Goal: Task Accomplishment & Management: Manage account settings

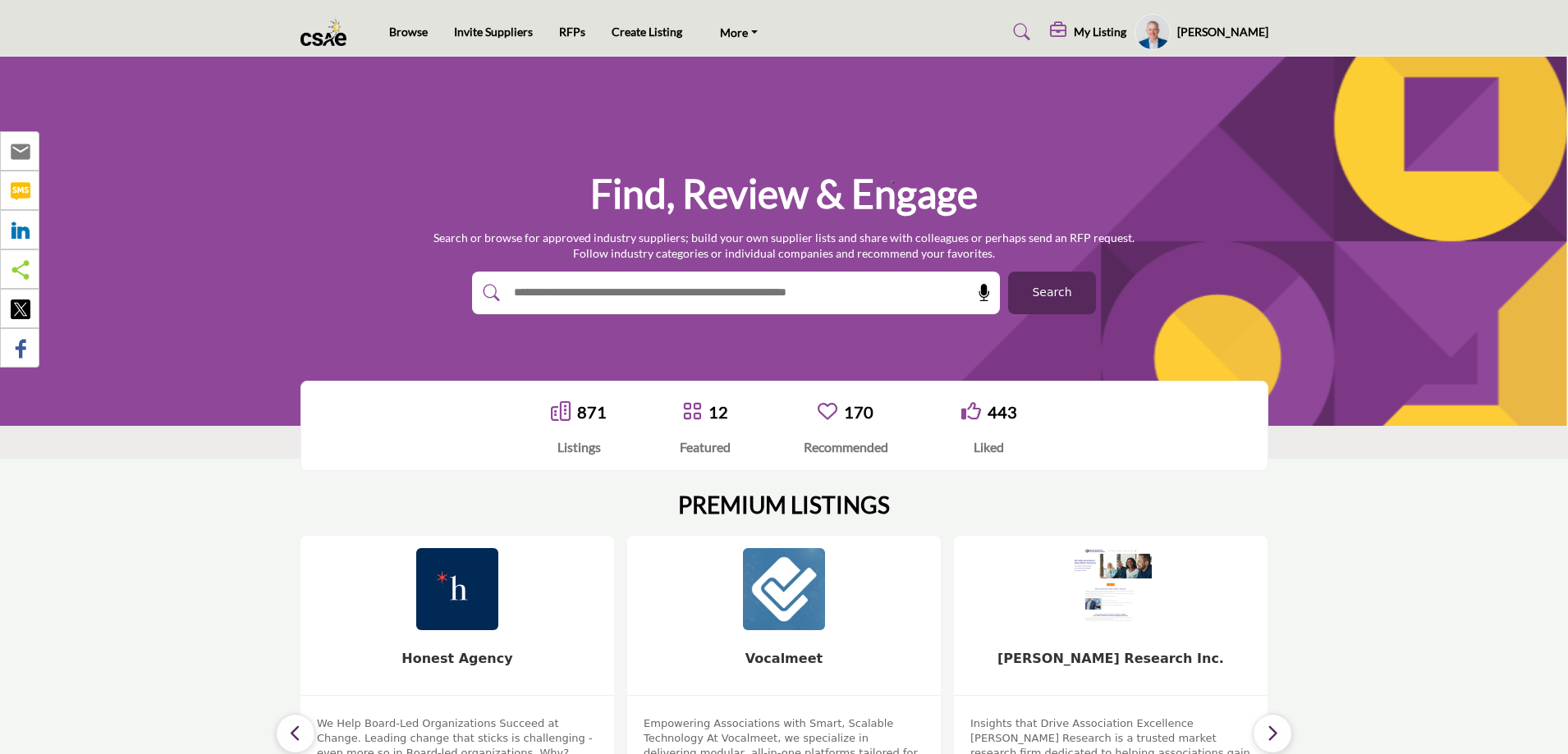
click at [1036, 292] on span "Search" at bounding box center [1052, 292] width 40 height 17
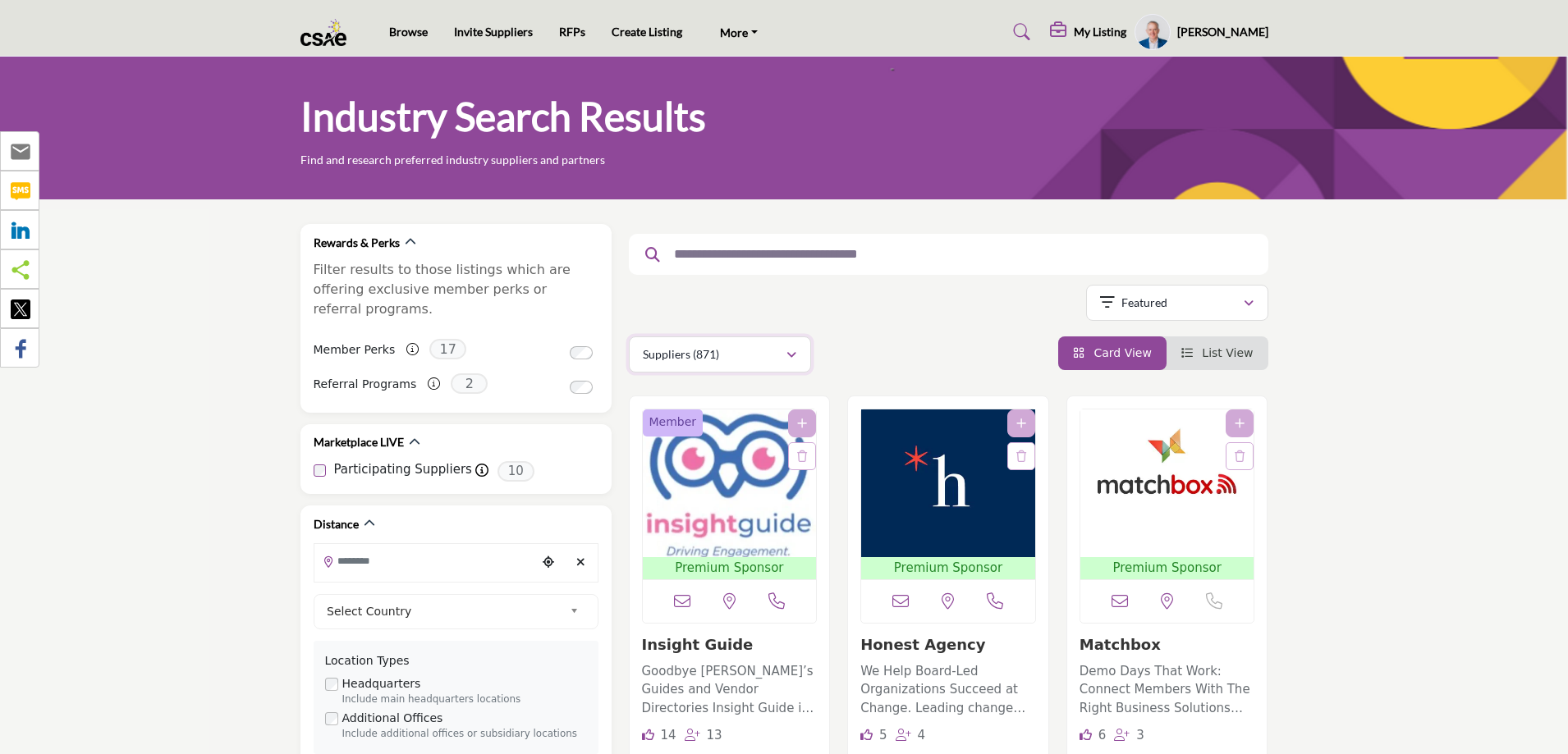
click at [731, 365] on button "Suppliers (871)" at bounding box center [719, 355] width 182 height 36
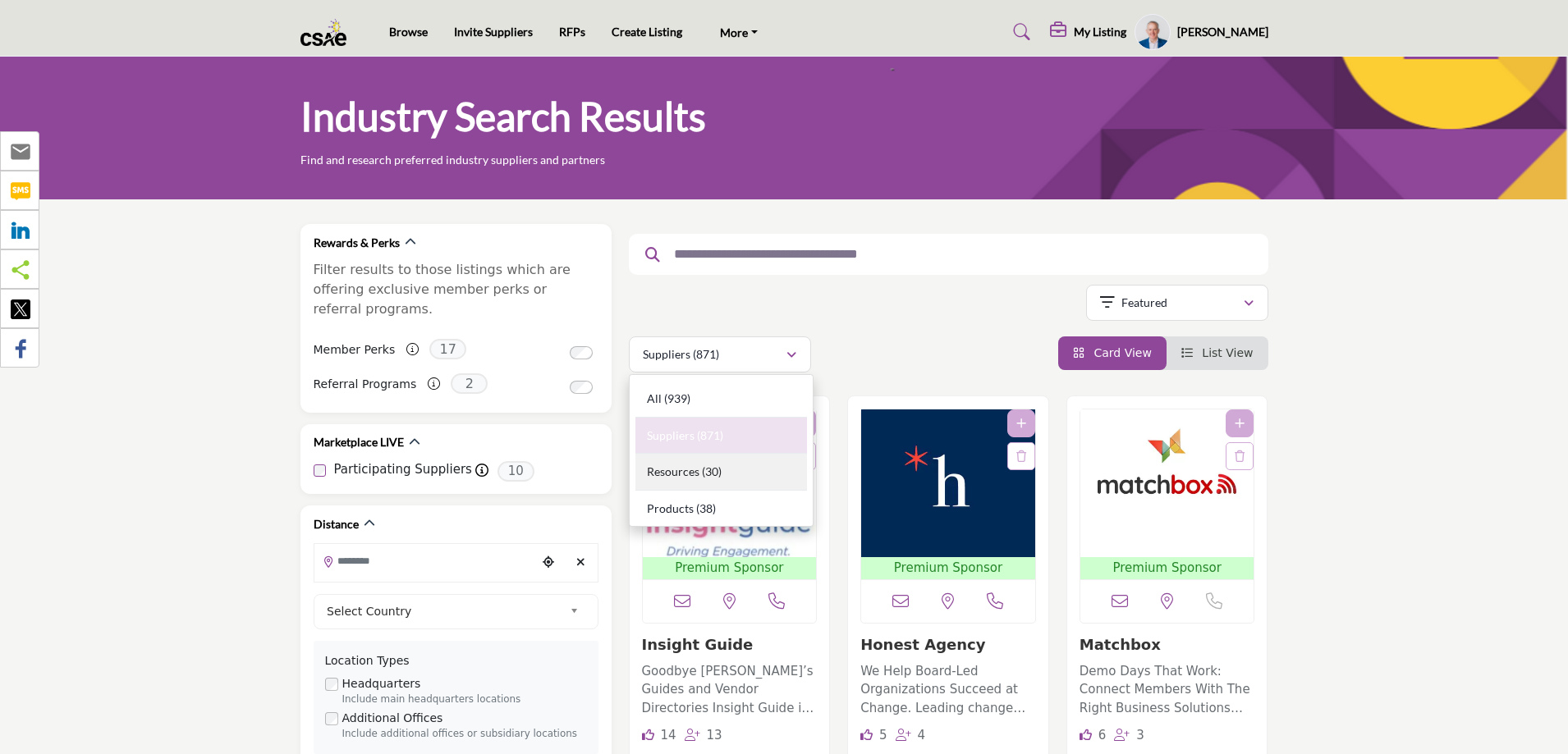
click at [703, 471] on b "(30)" at bounding box center [712, 471] width 20 height 14
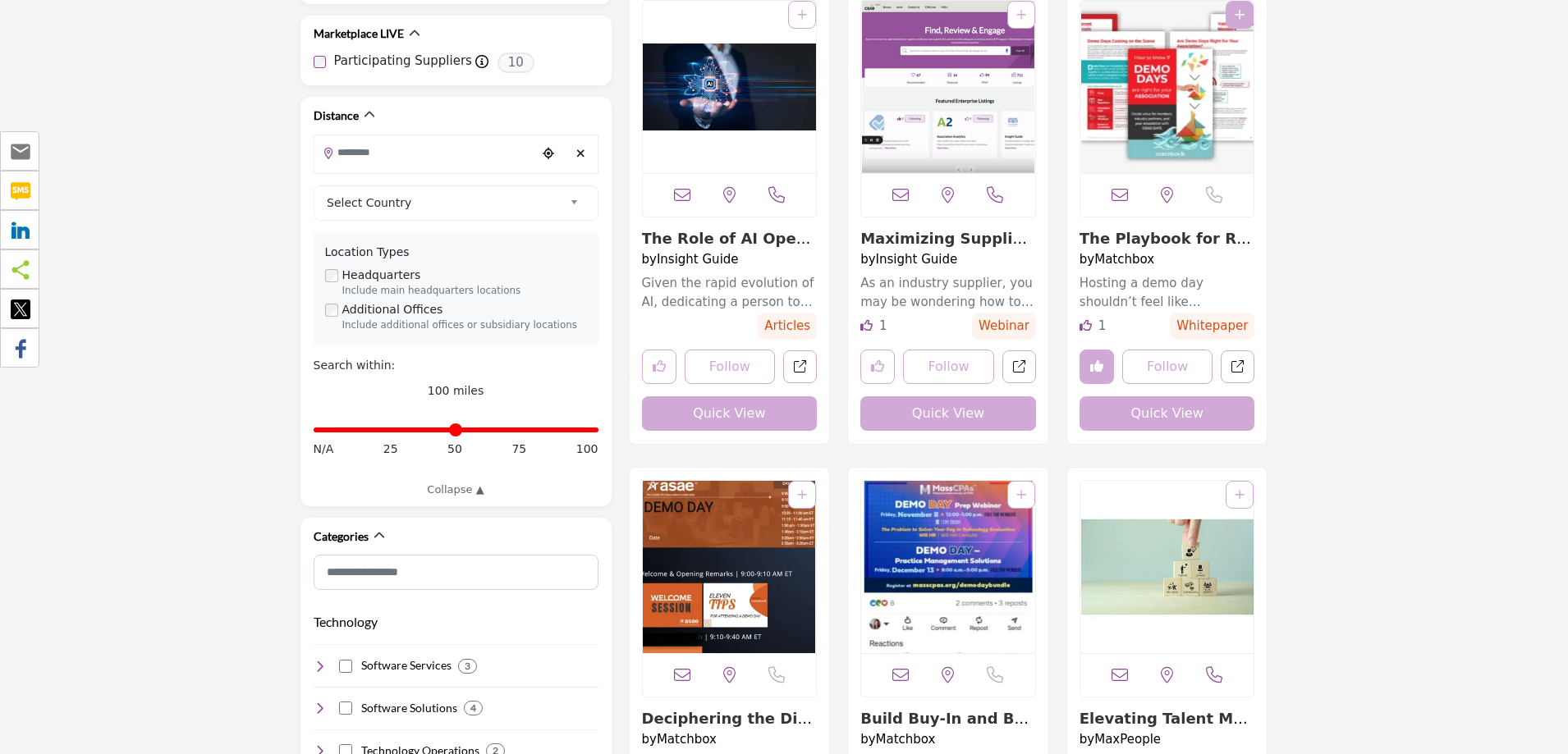
scroll to position [410, 0]
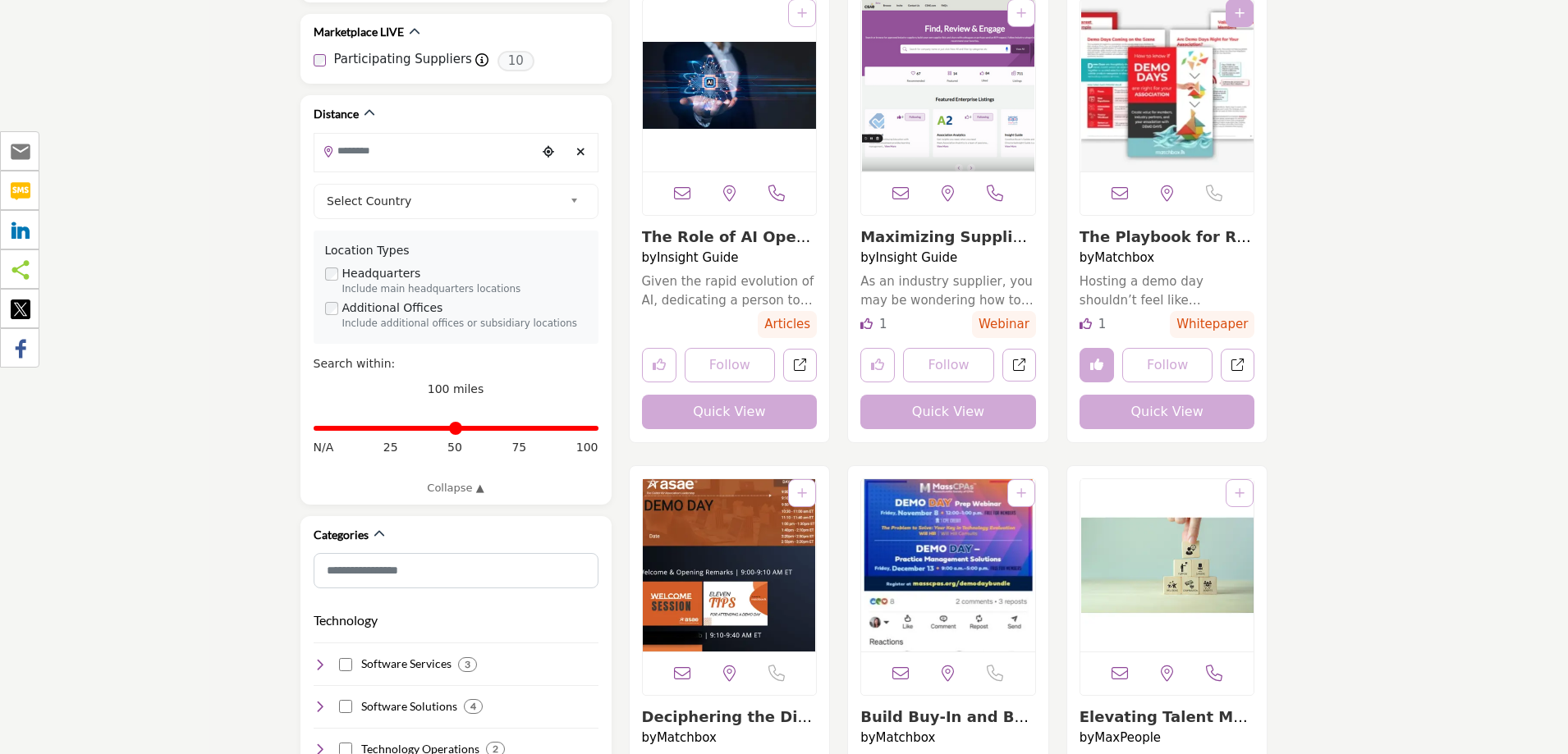
click at [683, 259] on link "Insight Guide" at bounding box center [697, 258] width 82 height 14
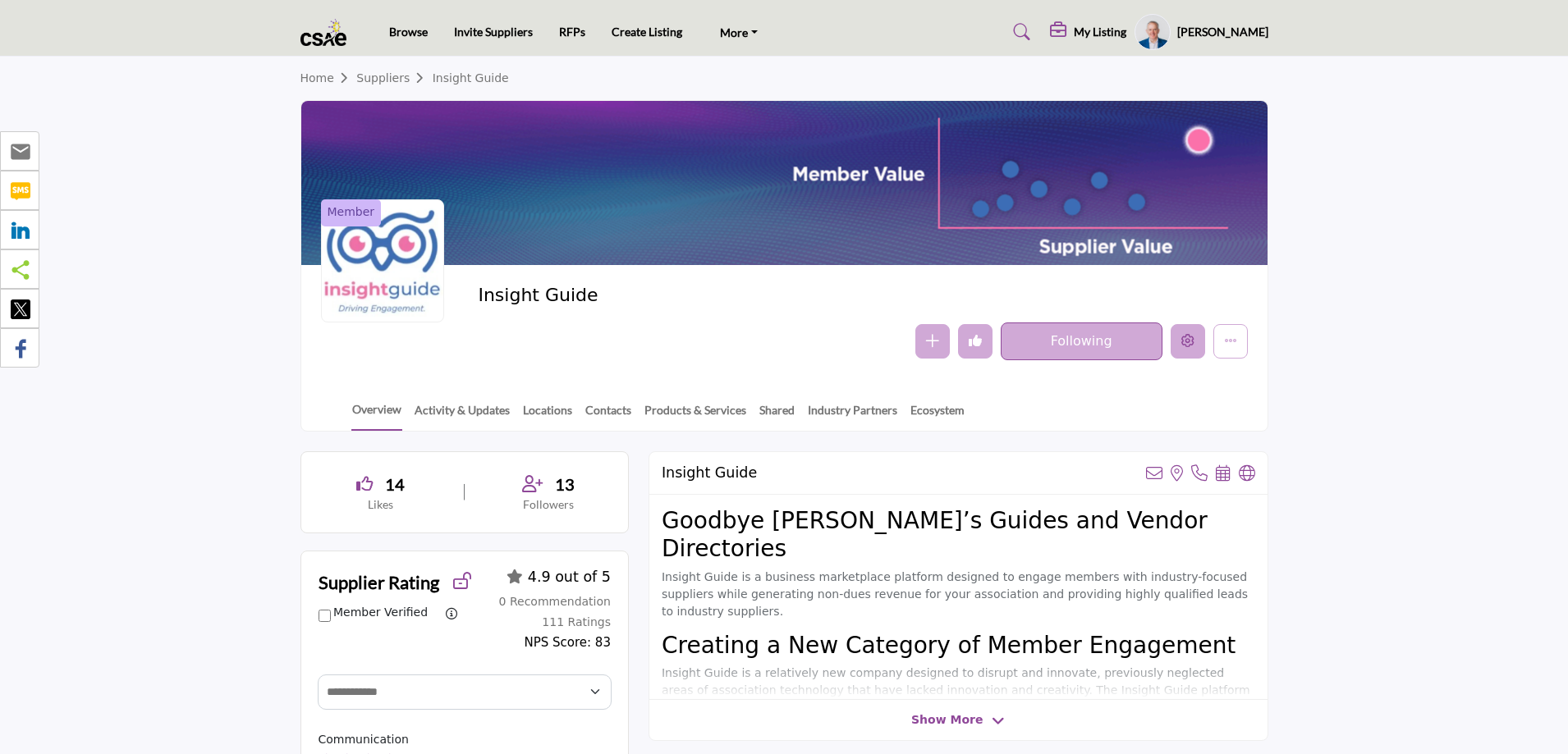
click at [1185, 345] on icon "Edit company" at bounding box center [1188, 340] width 13 height 13
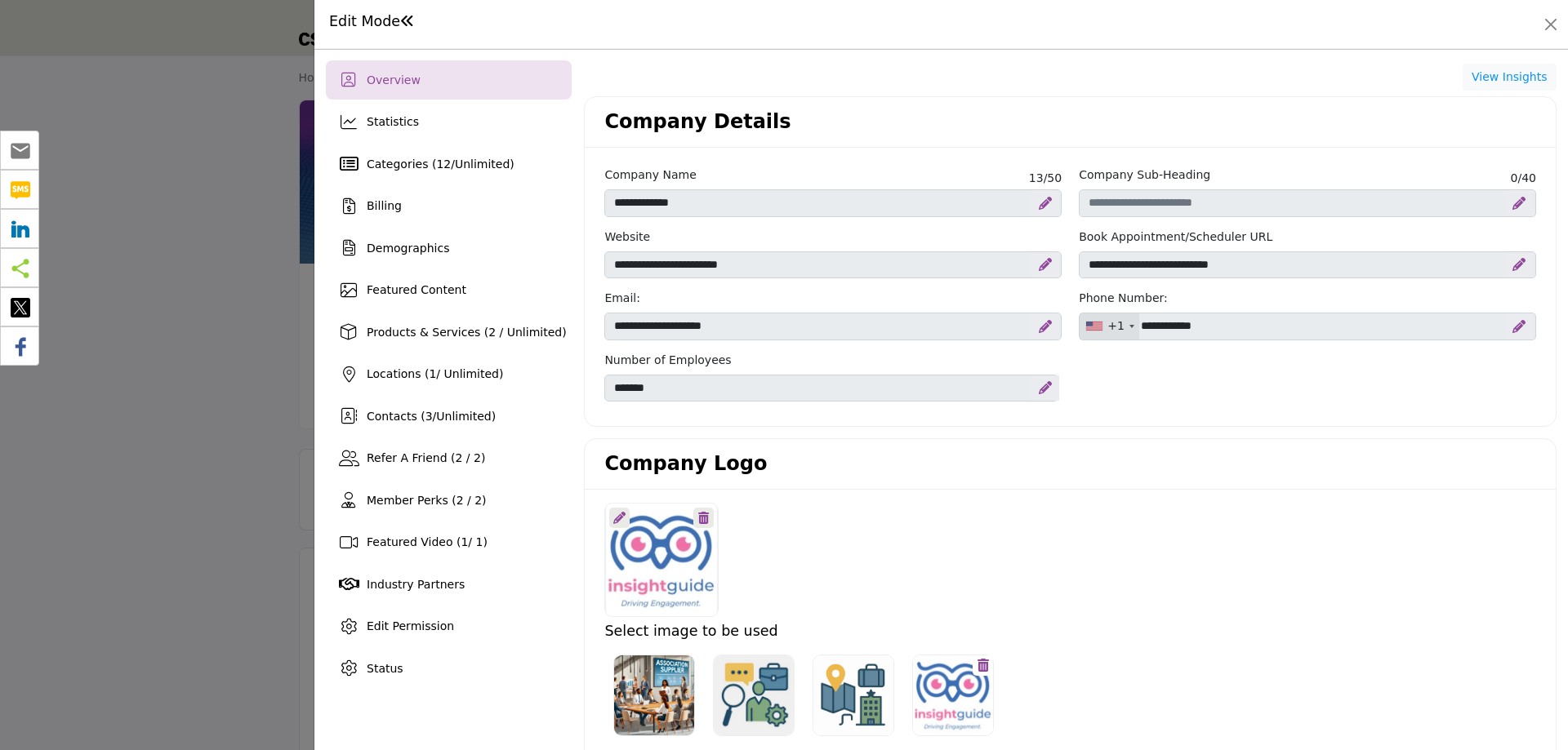
scroll to position [1388, 0]
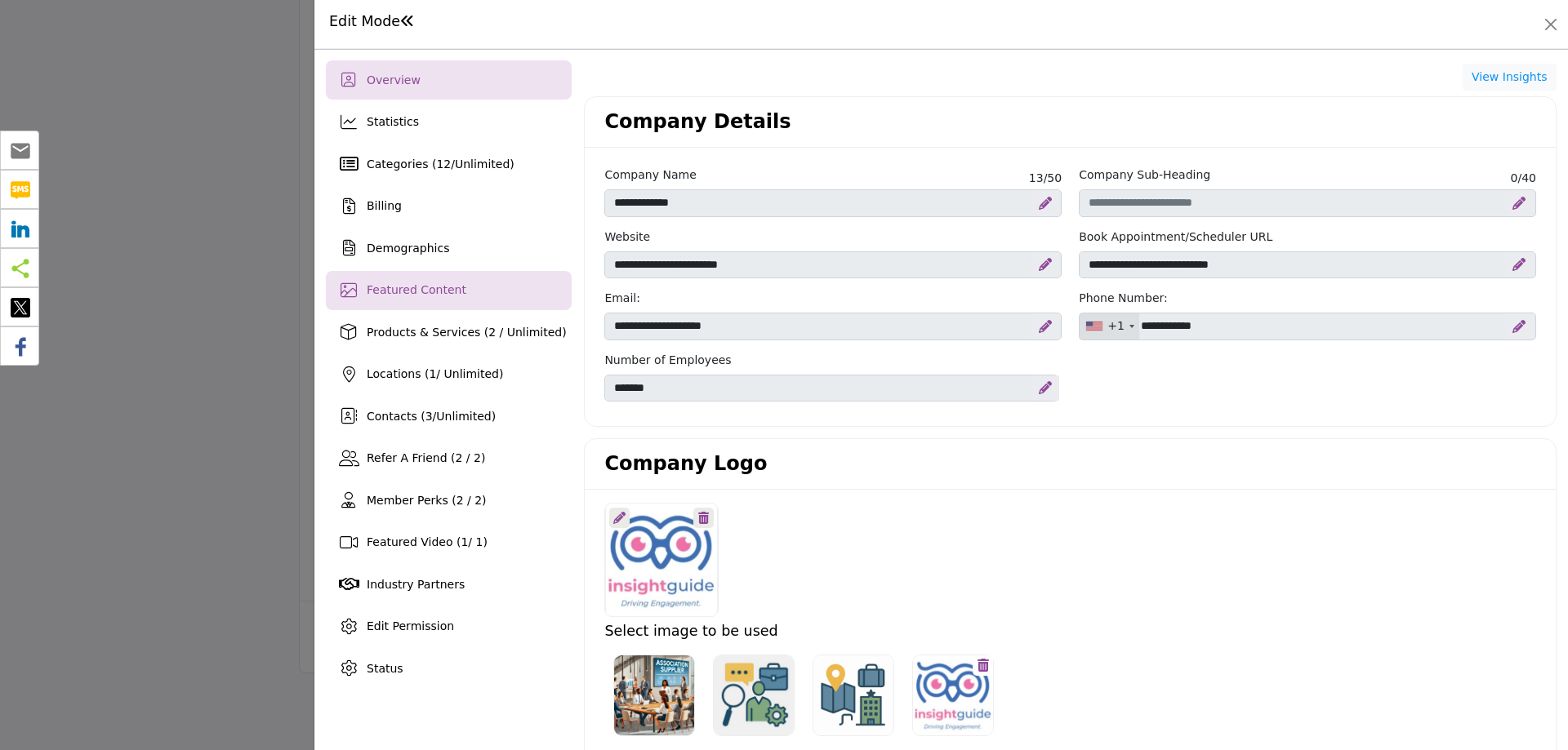
click at [416, 288] on span "Featured Content" at bounding box center [416, 289] width 100 height 13
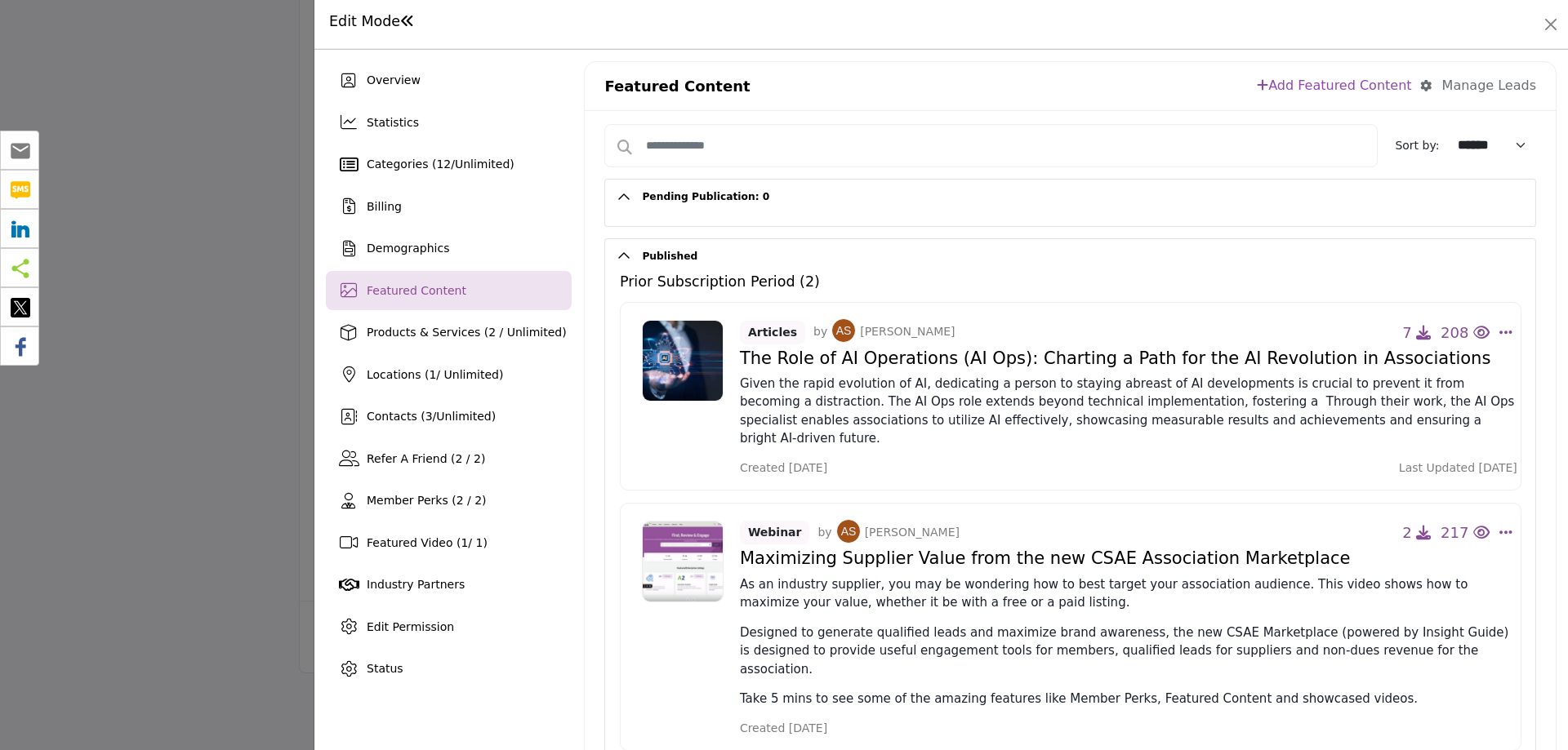
click at [1321, 88] on link "Add Featured Content" at bounding box center [1334, 86] width 155 height 20
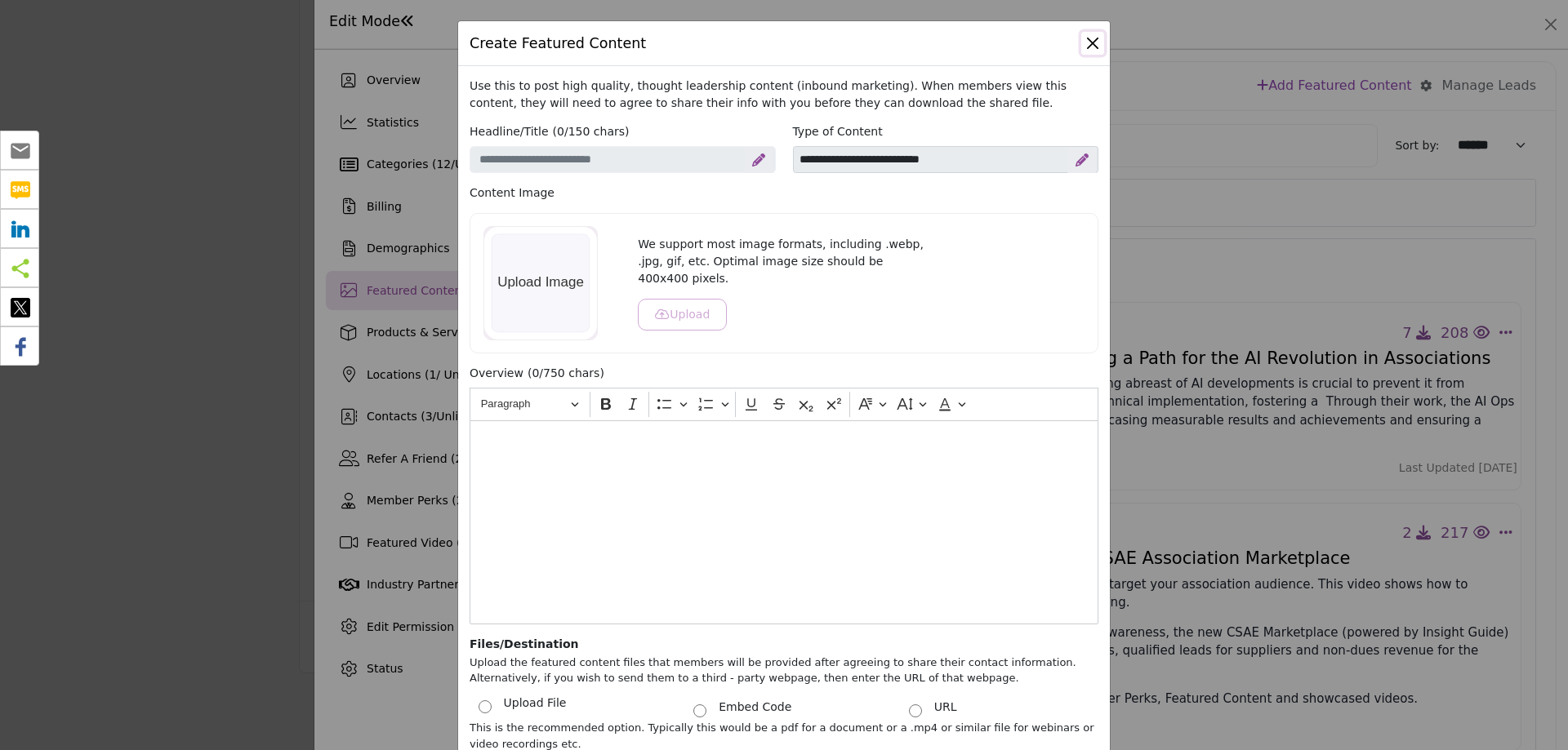
click at [1081, 43] on button "Close" at bounding box center [1093, 44] width 23 height 23
